Goal: Task Accomplishment & Management: Use online tool/utility

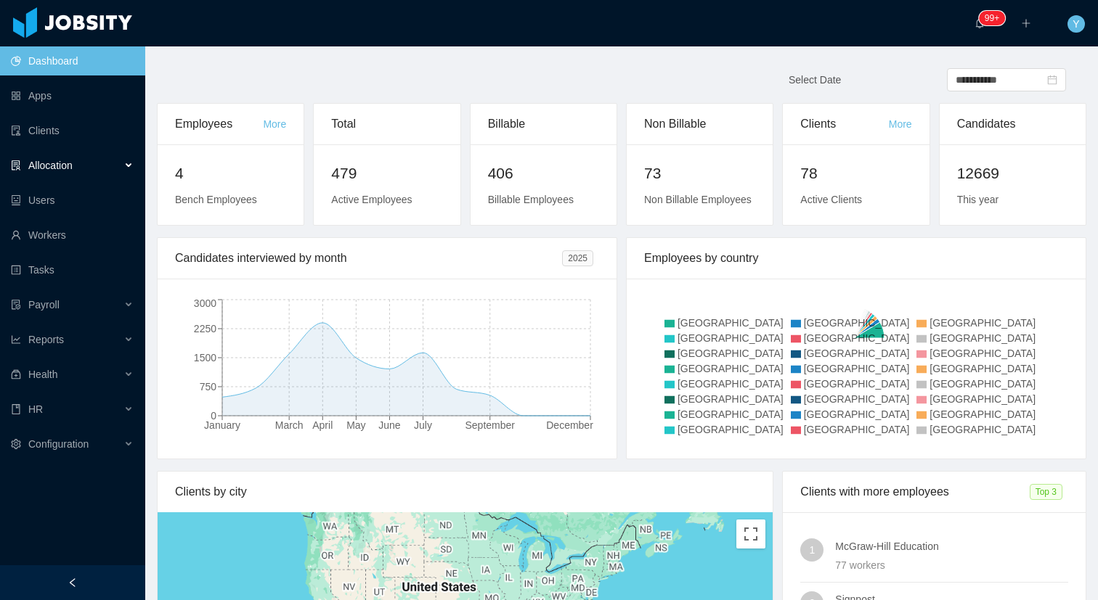
click at [48, 168] on span "Allocation" at bounding box center [50, 166] width 44 height 12
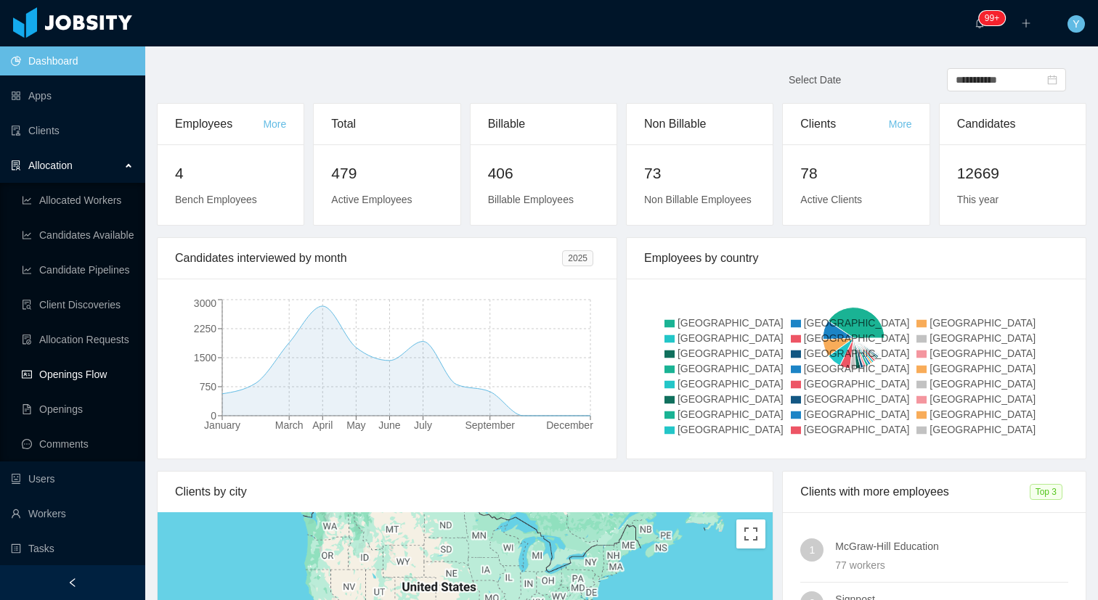
click at [81, 371] on link "Openings Flow" at bounding box center [78, 374] width 112 height 29
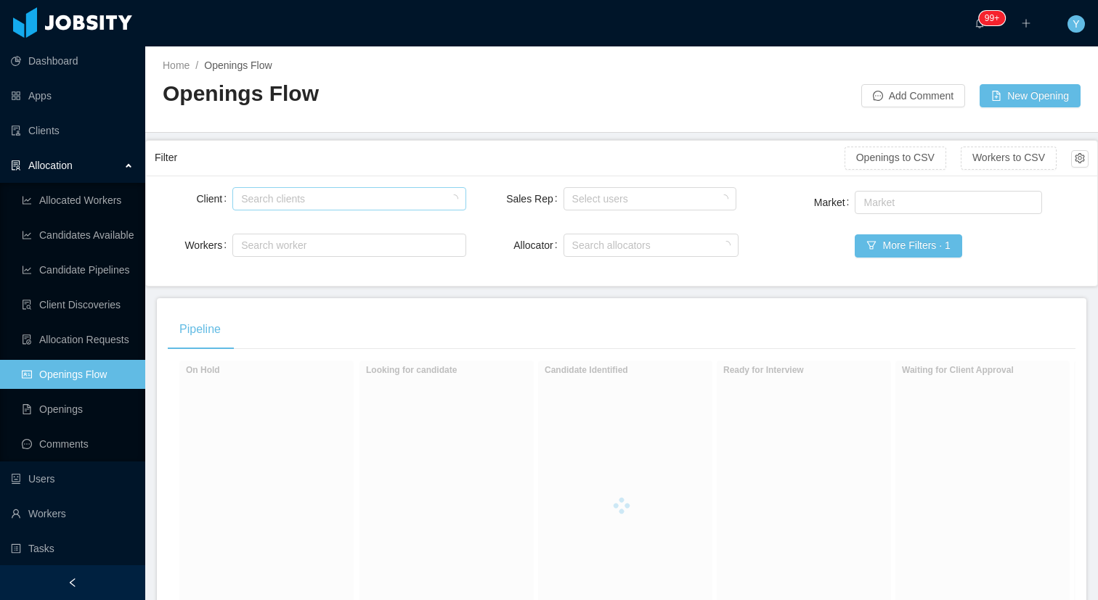
click at [332, 201] on div "Search clients" at bounding box center [345, 199] width 209 height 15
type input "******"
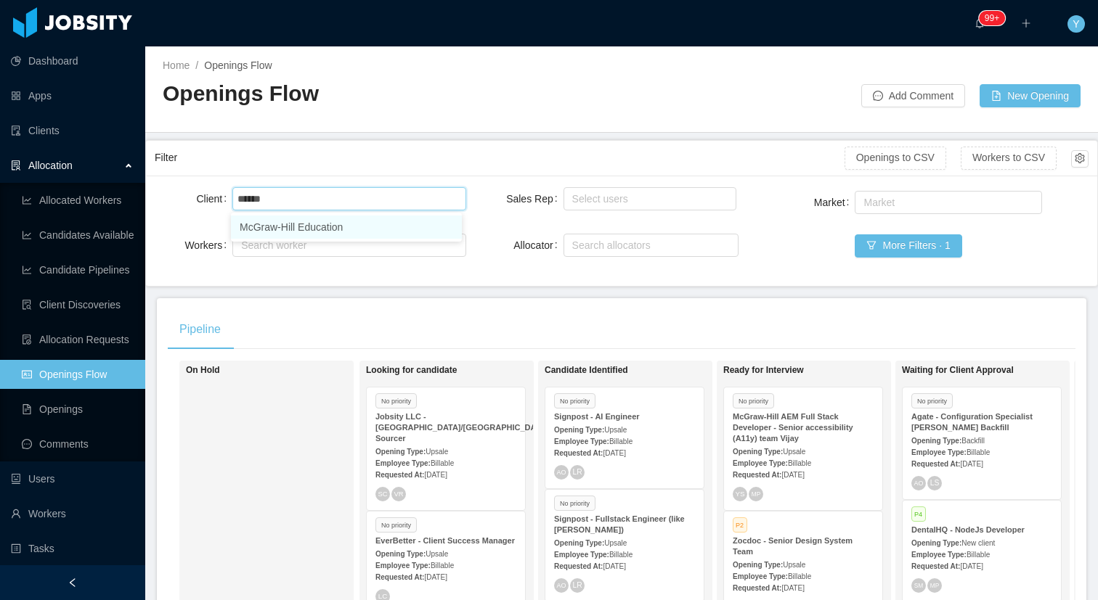
click at [319, 221] on li "McGraw-Hill Education" at bounding box center [346, 227] width 231 height 23
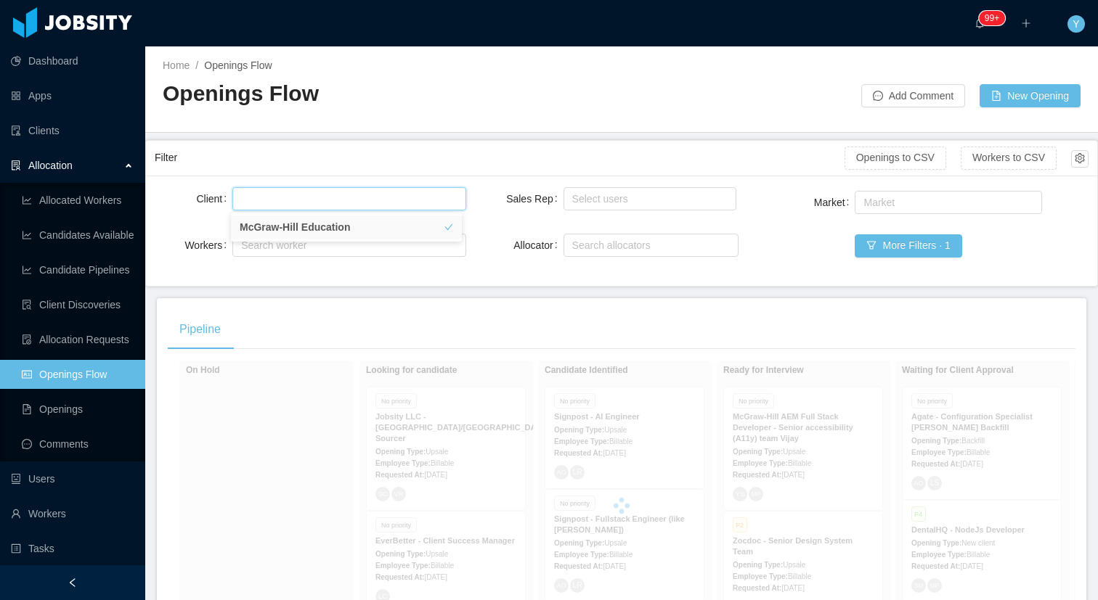
click at [345, 168] on div "Filter" at bounding box center [500, 157] width 690 height 27
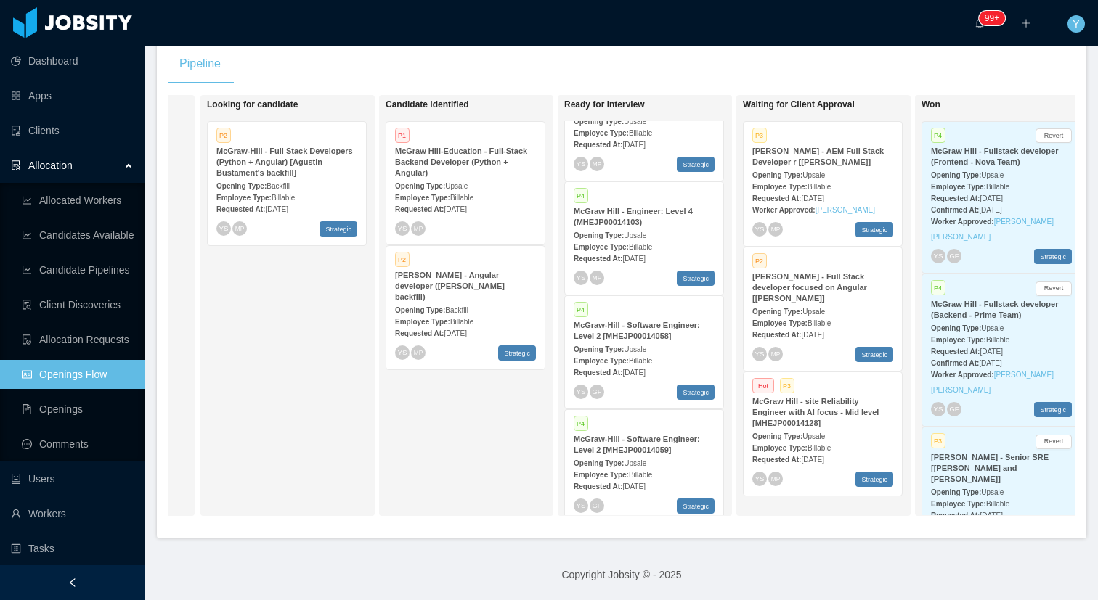
scroll to position [765, 0]
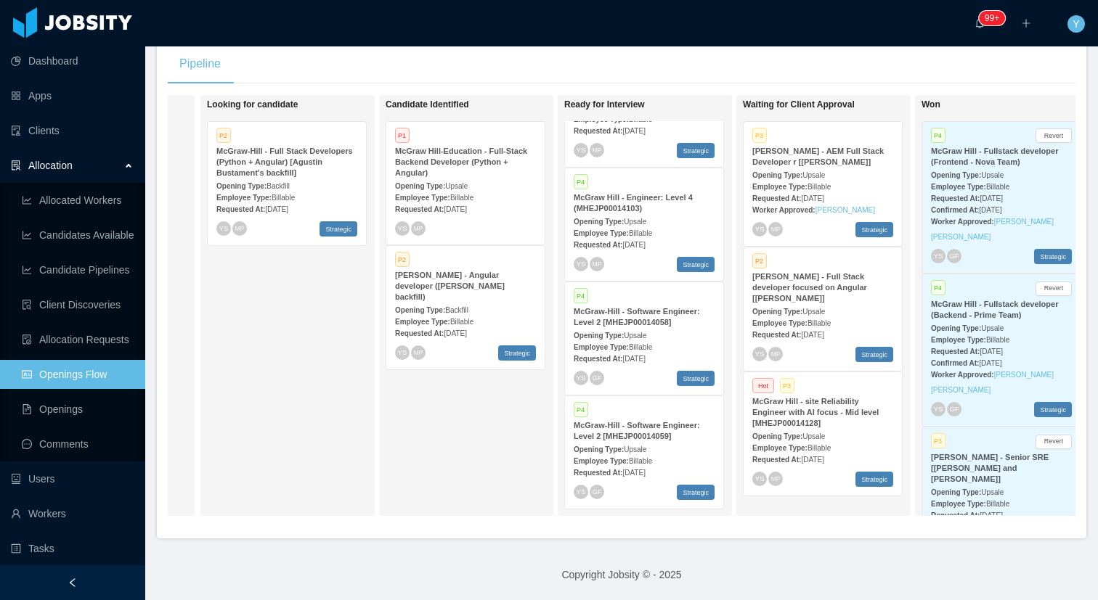
click at [650, 457] on span "Billable" at bounding box center [640, 461] width 23 height 8
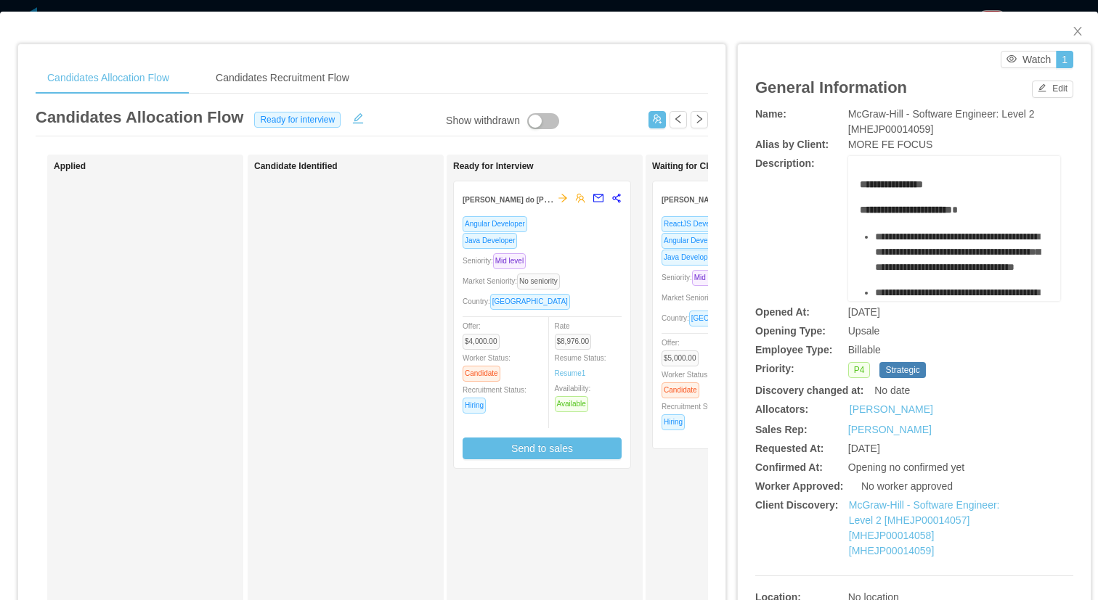
click at [682, 283] on div "Seniority: Mid level" at bounding box center [740, 277] width 159 height 17
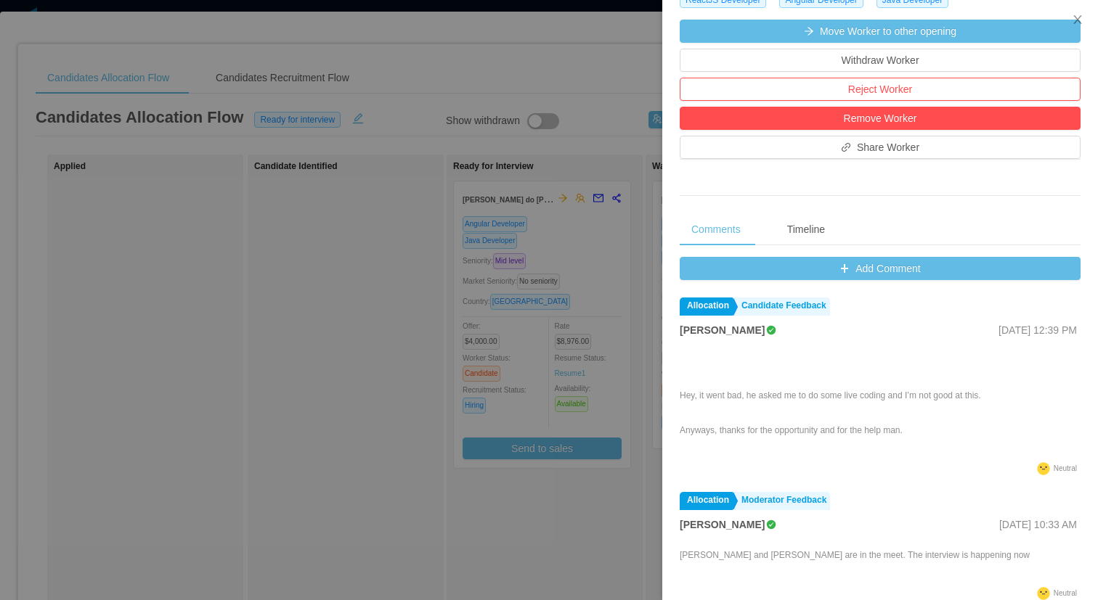
scroll to position [457, 0]
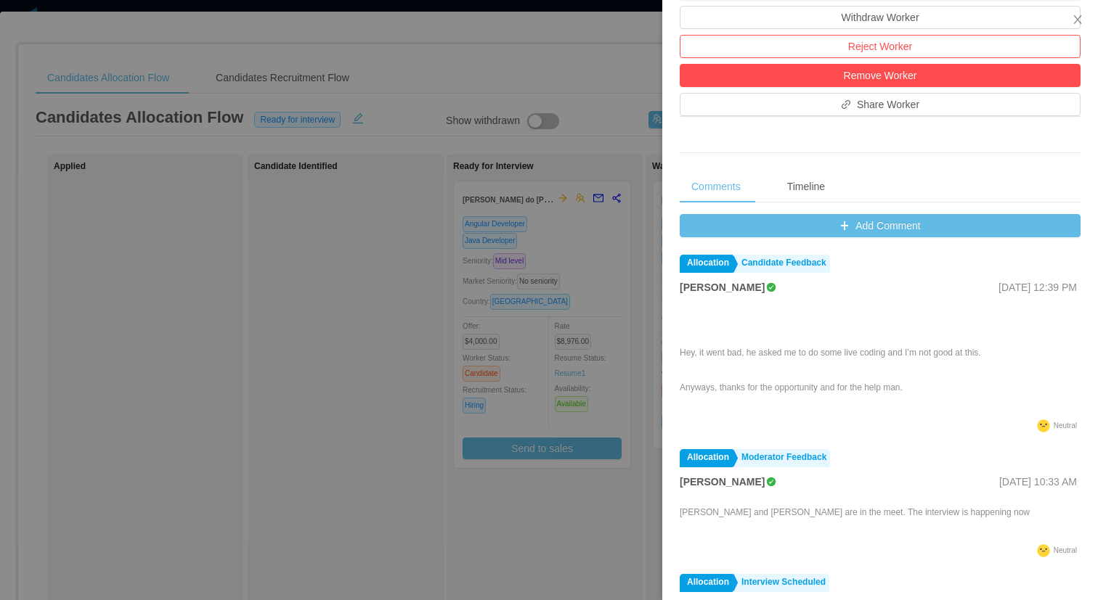
click at [828, 238] on div "Add Comment Allocation Candidate Feedback [PERSON_NAME] [DATE] 12:39 PM Hey, it…" at bounding box center [879, 449] width 401 height 470
click at [831, 231] on button "Add Comment" at bounding box center [879, 225] width 401 height 23
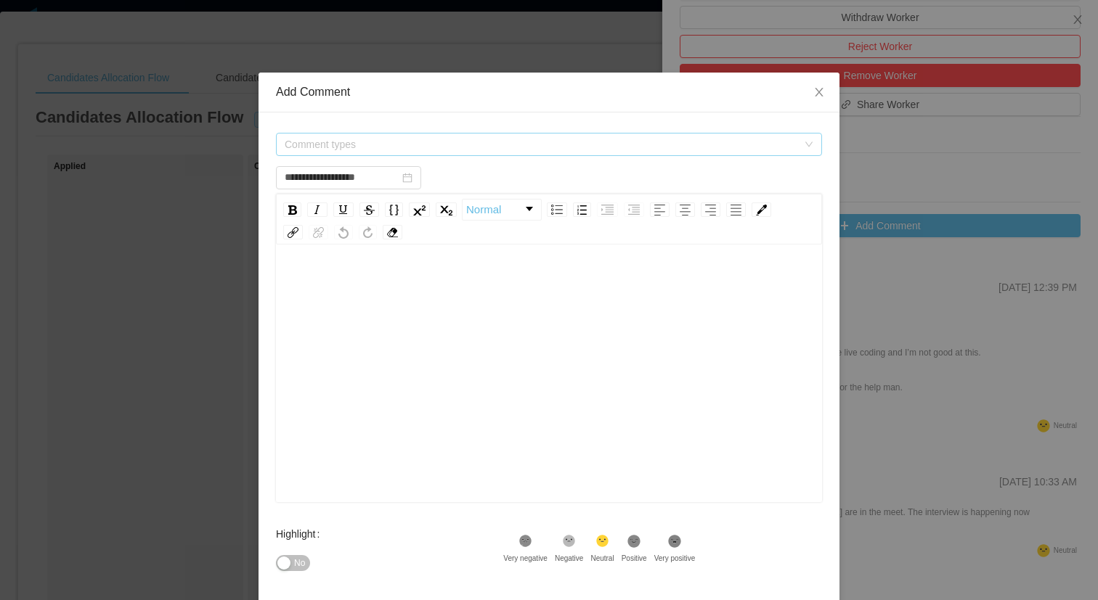
click at [459, 146] on span "Comment types" at bounding box center [541, 144] width 513 height 15
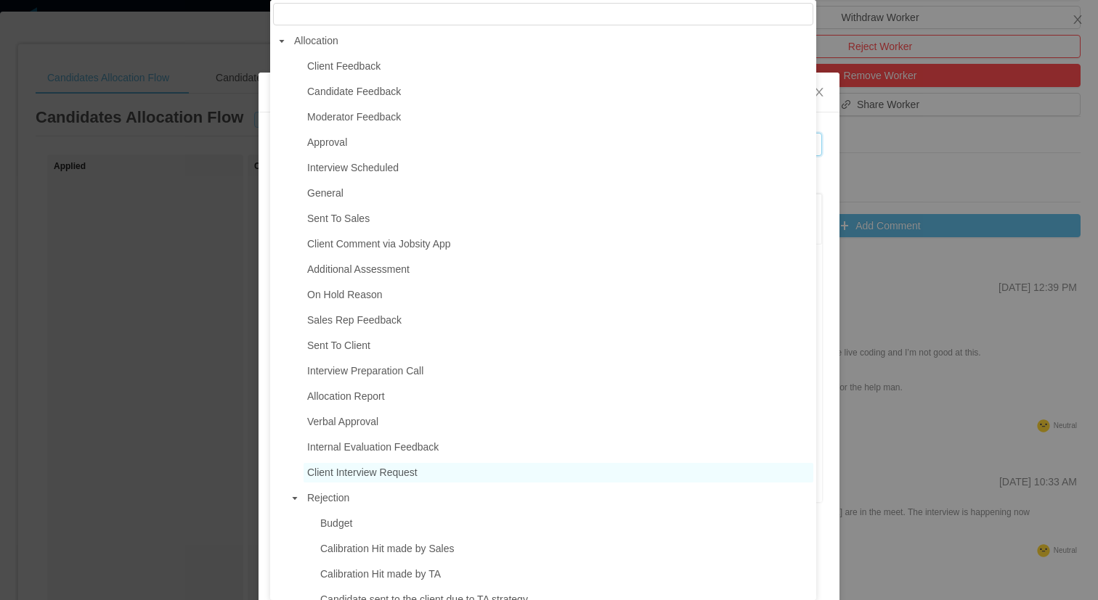
click at [351, 468] on span "Client Interview Request" at bounding box center [362, 473] width 110 height 12
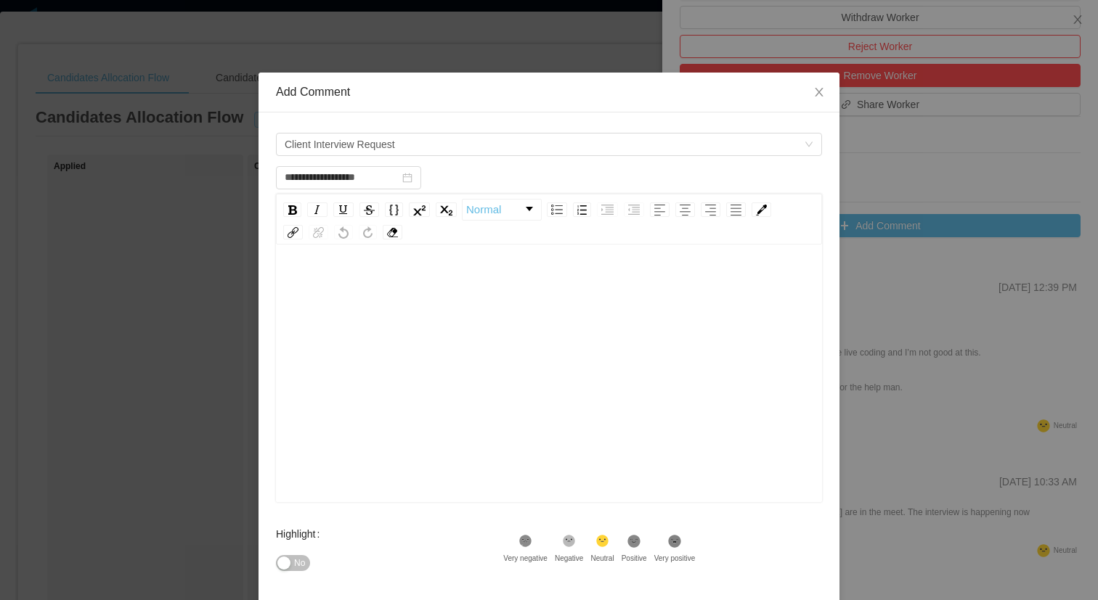
click at [518, 420] on div "rdw-editor" at bounding box center [548, 396] width 523 height 254
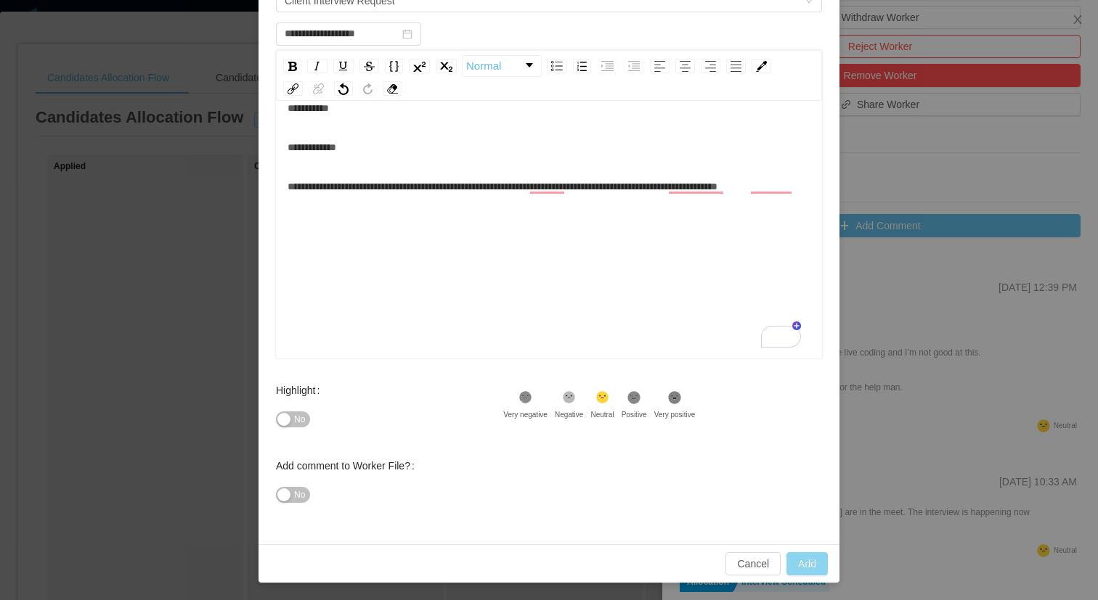
scroll to position [32, 0]
type input "**********"
click at [803, 560] on button "Add" at bounding box center [806, 563] width 41 height 23
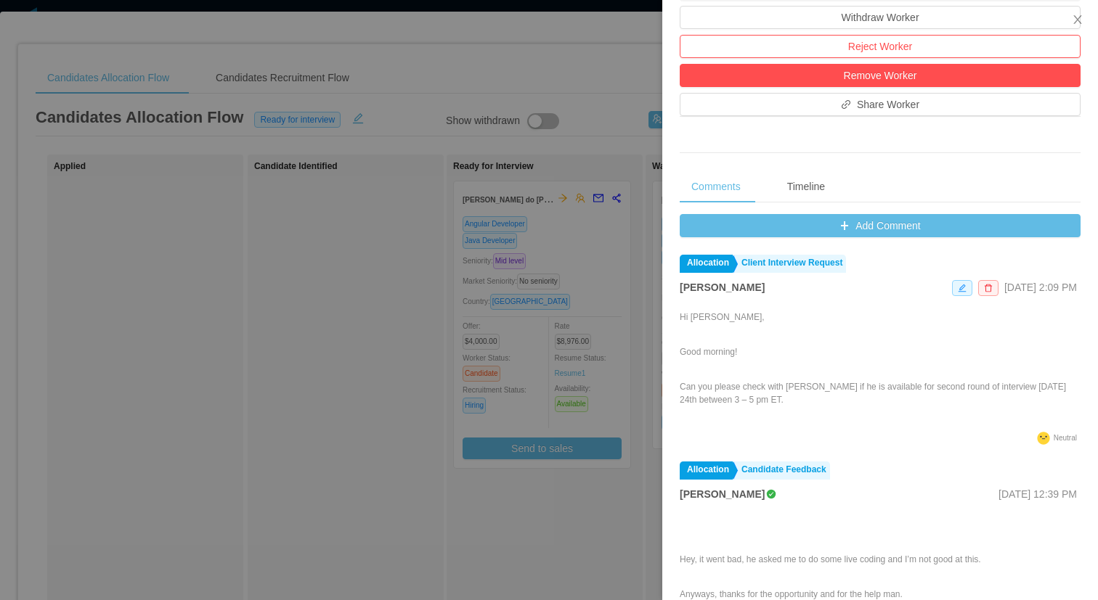
click at [411, 155] on div at bounding box center [549, 300] width 1098 height 600
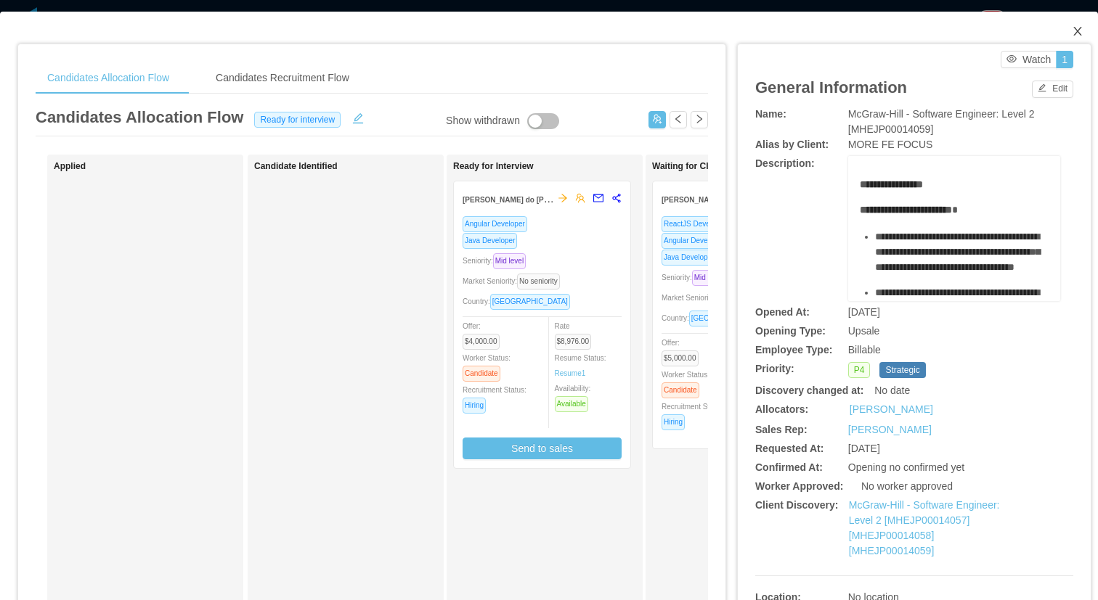
click at [1066, 38] on span "Close" at bounding box center [1077, 32] width 41 height 41
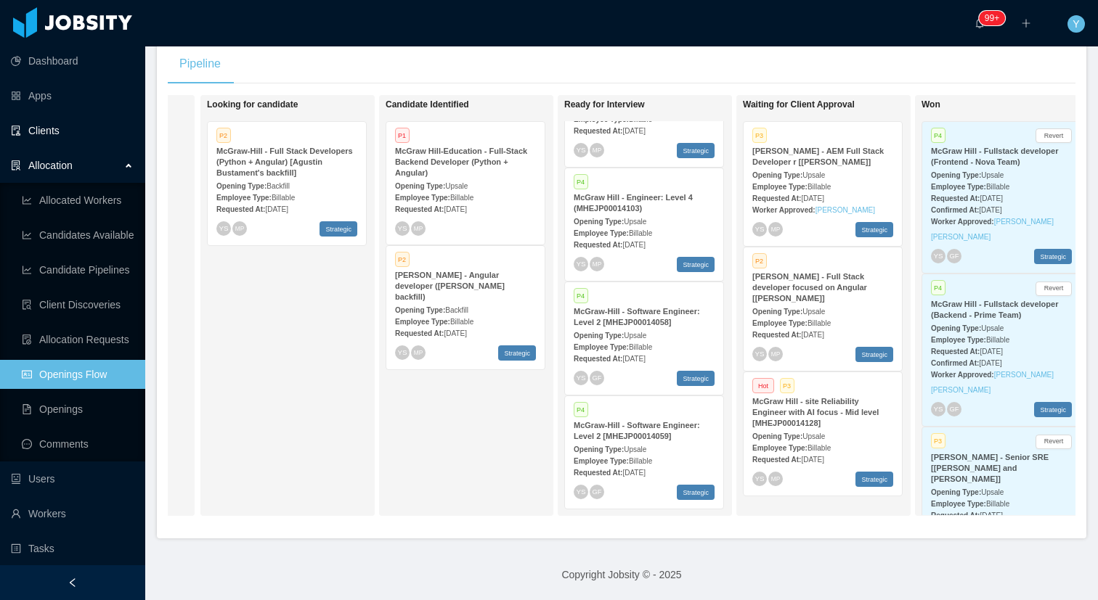
click at [36, 135] on link "Clients" at bounding box center [72, 130] width 123 height 29
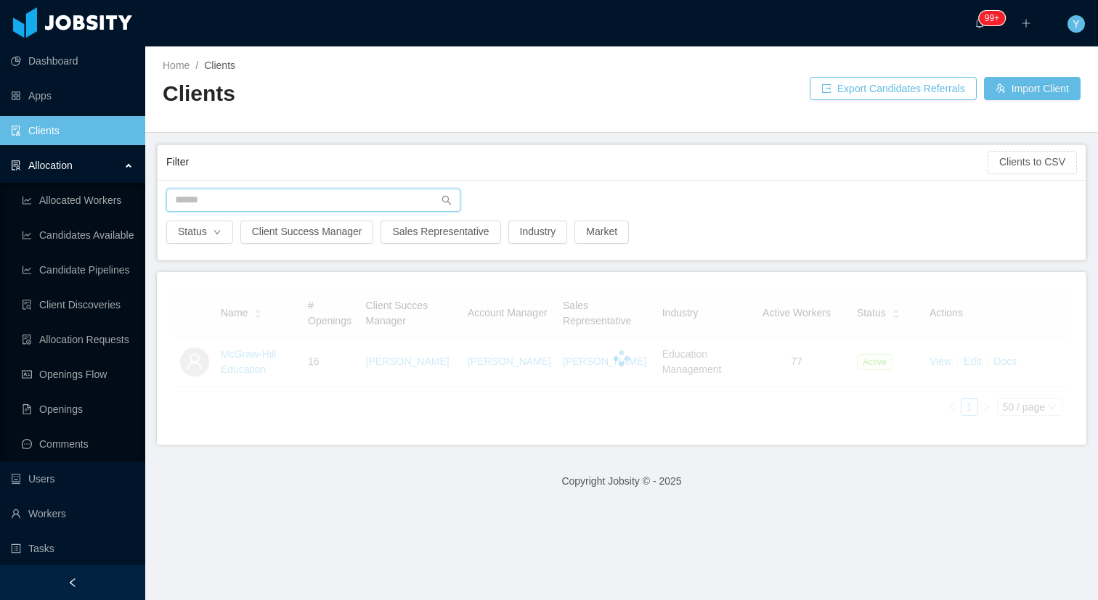
click at [306, 197] on input "text" at bounding box center [313, 200] width 294 height 23
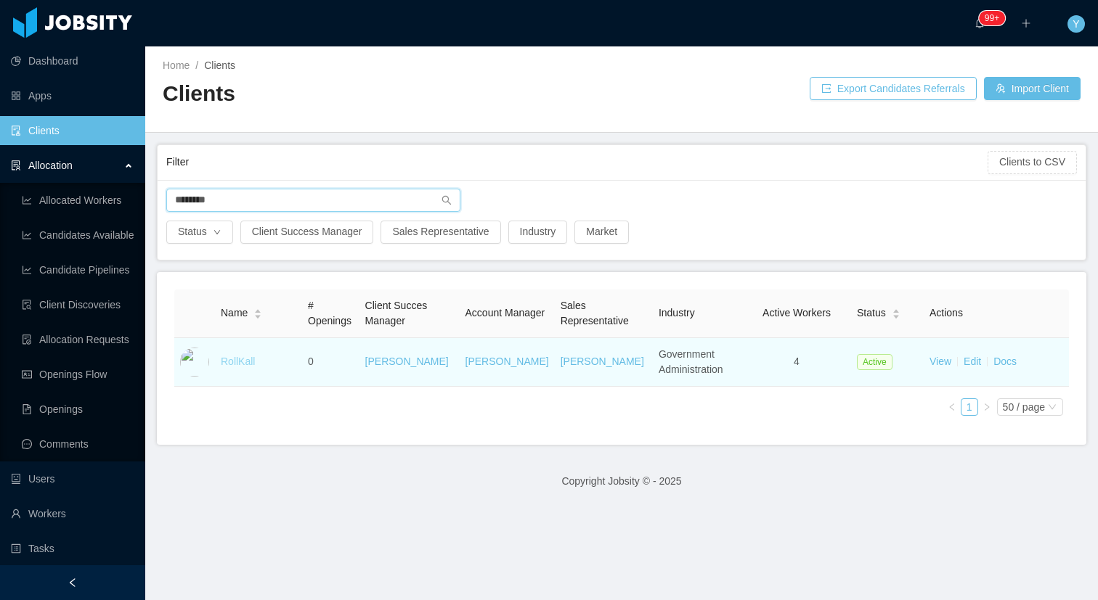
type input "********"
click at [227, 362] on link "RollKall" at bounding box center [238, 362] width 34 height 12
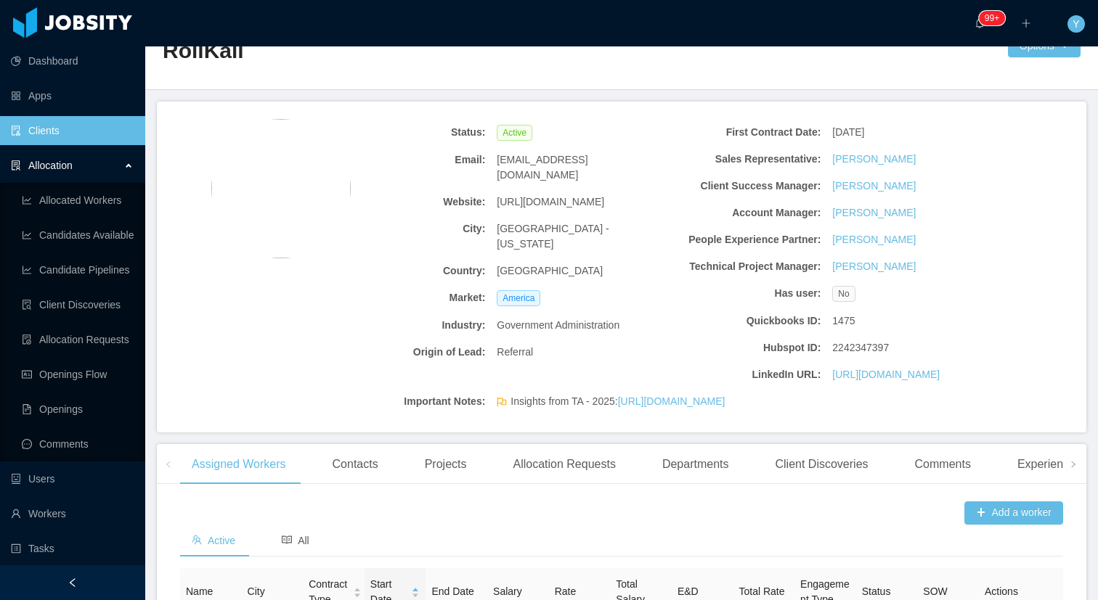
scroll to position [436, 0]
